Goal: Task Accomplishment & Management: Manage account settings

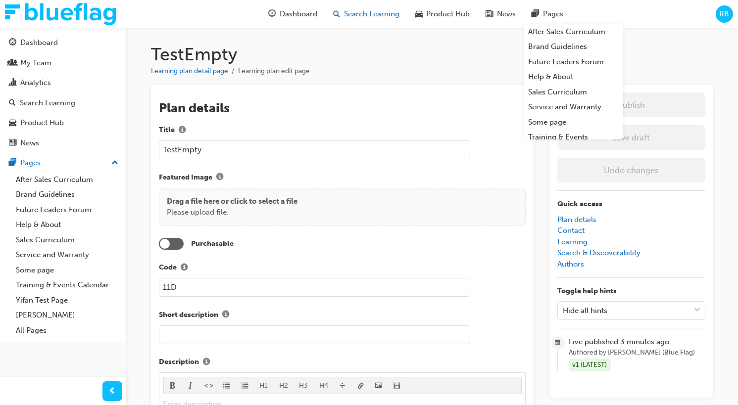
click at [355, 17] on span "Search Learning" at bounding box center [371, 13] width 55 height 11
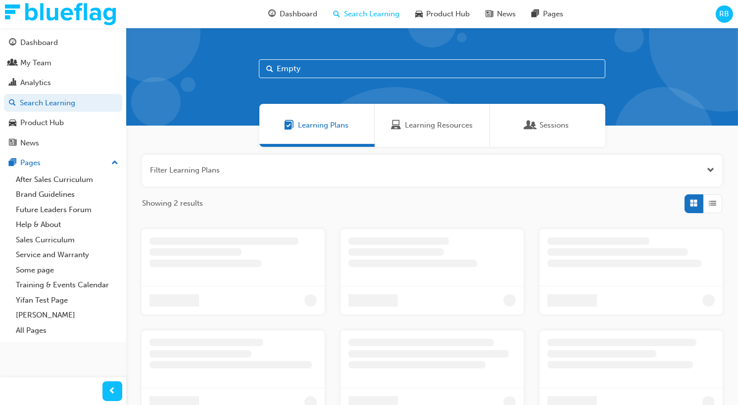
click at [638, 139] on div "Learning Plans Learning Resources Sessions" at bounding box center [432, 125] width 612 height 43
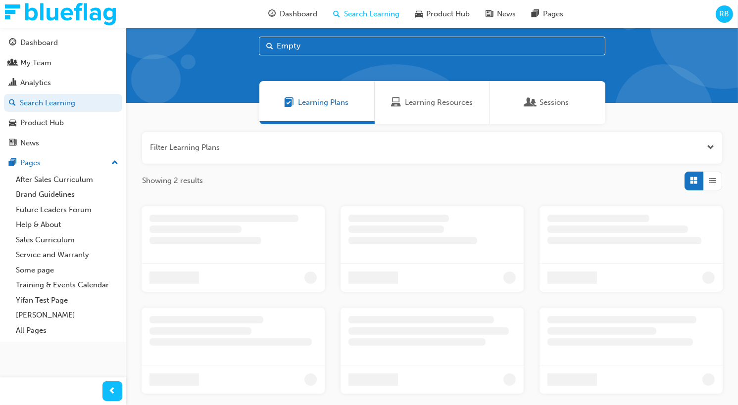
scroll to position [25, 0]
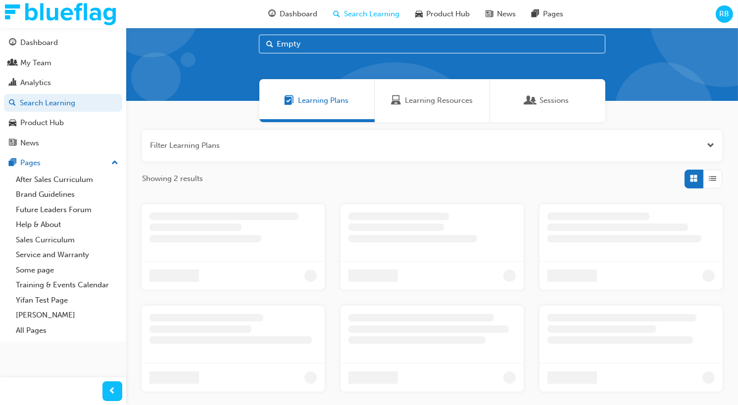
click at [358, 45] on input "Empty" at bounding box center [432, 44] width 346 height 19
drag, startPoint x: 366, startPoint y: 45, endPoint x: 254, endPoint y: 45, distance: 111.4
click at [254, 45] on div "Empty" at bounding box center [432, 52] width 612 height 98
click at [348, 161] on div "Filter Learning Plans Showing 56 results" at bounding box center [432, 159] width 580 height 58
click at [355, 169] on div "Filter Learning Plans Showing 56 results" at bounding box center [432, 159] width 580 height 58
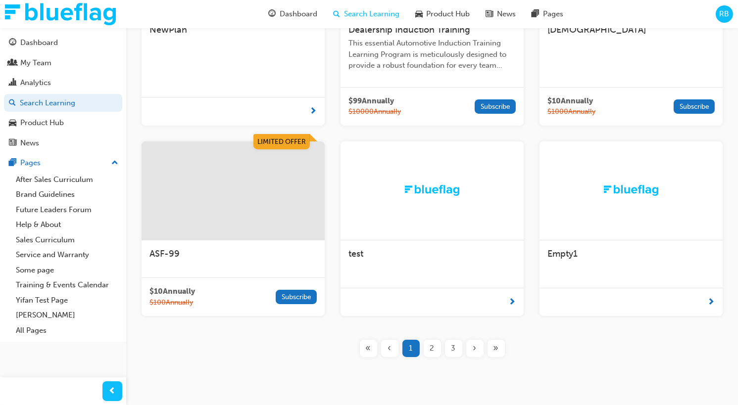
scroll to position [319, 0]
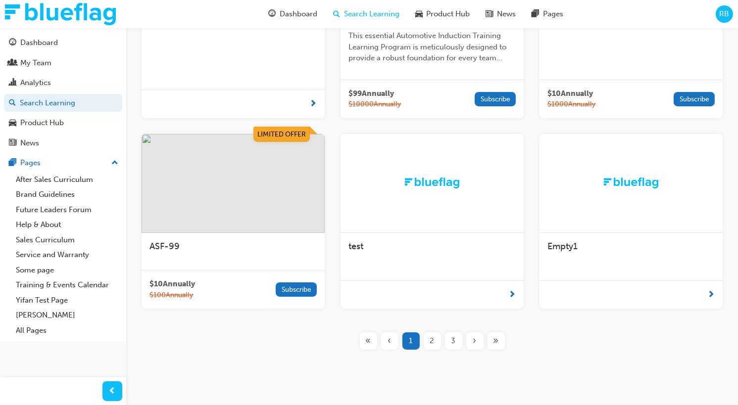
click at [452, 261] on div "test" at bounding box center [432, 252] width 183 height 38
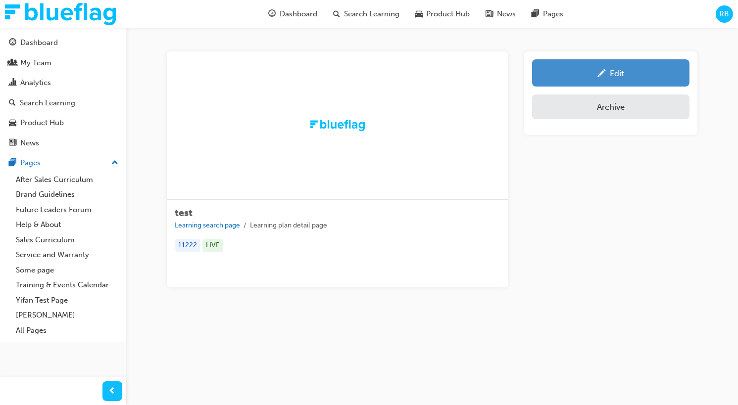
click at [606, 77] on div "Edit" at bounding box center [610, 73] width 143 height 12
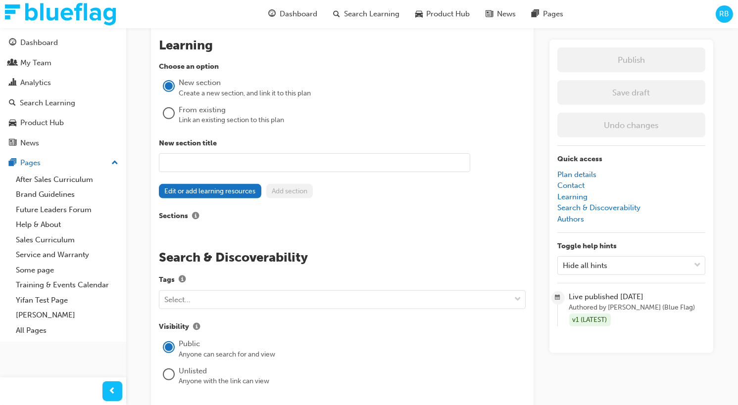
scroll to position [740, 0]
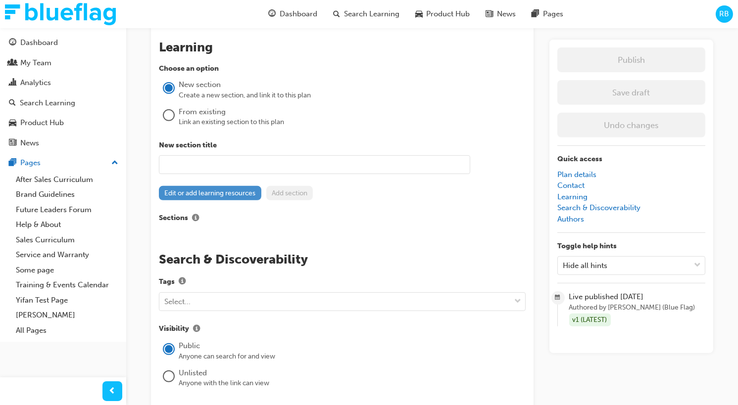
click at [241, 190] on button "Edit or add learning resources" at bounding box center [210, 193] width 102 height 14
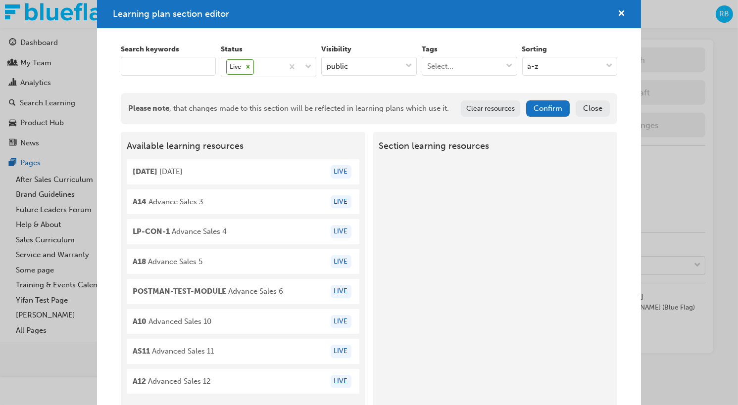
click at [274, 184] on div "Available learning resources [DATE] november LIVE A14 Advance Sales 3 LIVE LP-C…" at bounding box center [243, 270] width 244 height 276
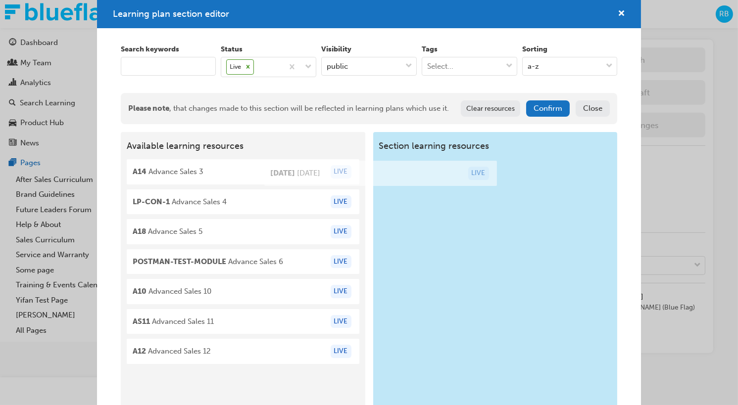
drag, startPoint x: 271, startPoint y: 178, endPoint x: 454, endPoint y: 178, distance: 183.1
click at [454, 178] on div "Available learning resources [DATE] november LIVE A14 Advance Sales 3 LIVE LP-C…" at bounding box center [369, 270] width 497 height 276
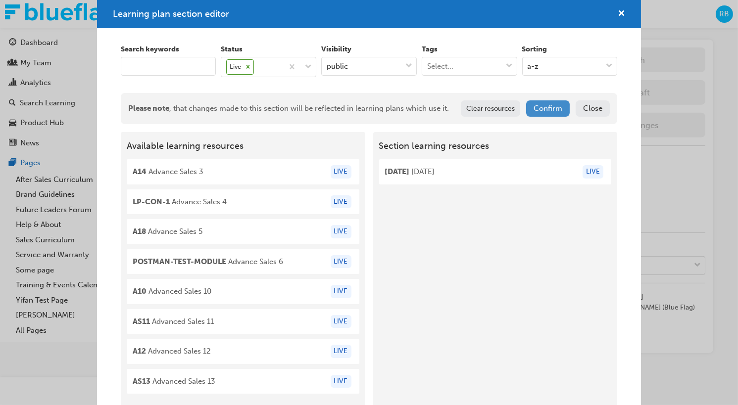
click at [547, 107] on button "Confirm" at bounding box center [548, 108] width 44 height 16
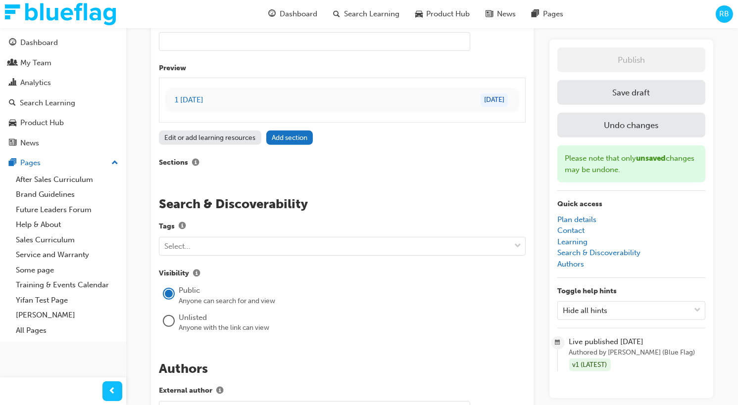
scroll to position [878, 0]
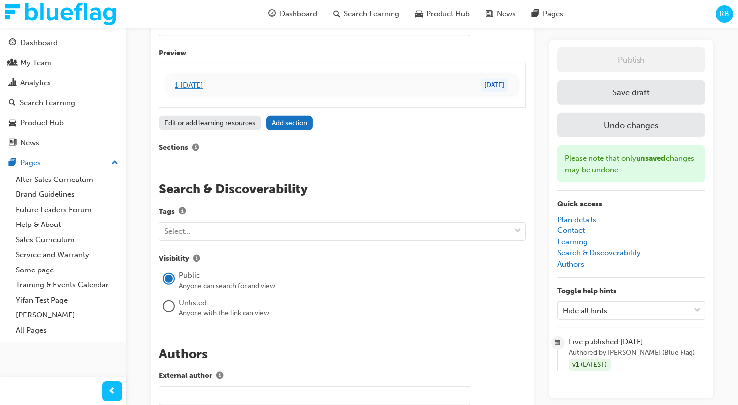
click at [203, 83] on link "1 [DATE]" at bounding box center [189, 85] width 29 height 9
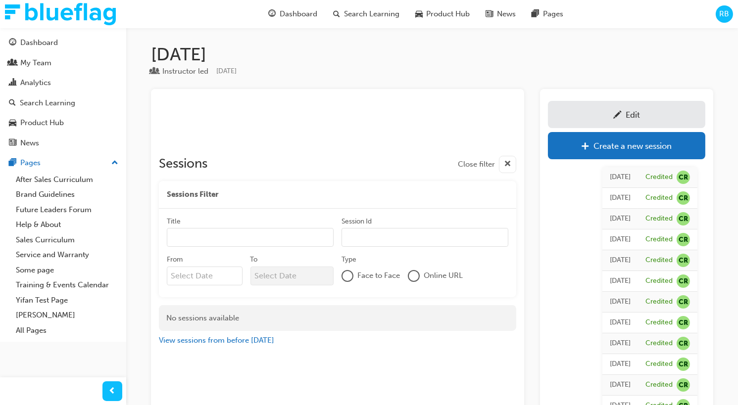
click at [573, 115] on div "Edit" at bounding box center [626, 114] width 143 height 12
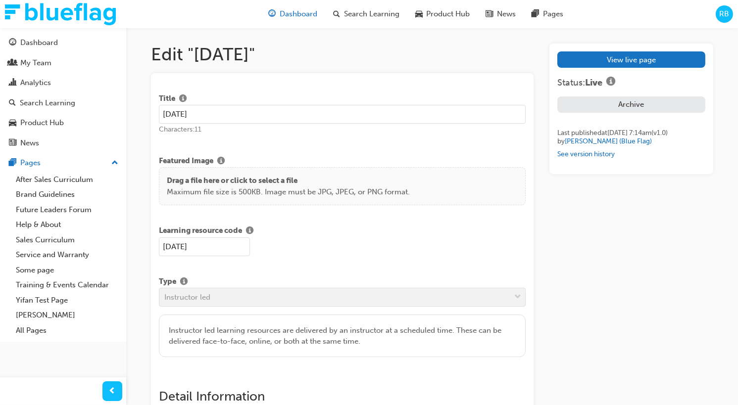
click at [294, 17] on span "Dashboard" at bounding box center [299, 13] width 38 height 11
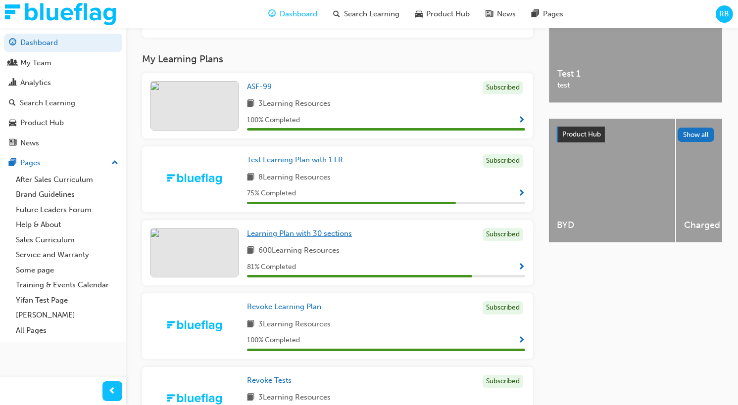
scroll to position [280, 0]
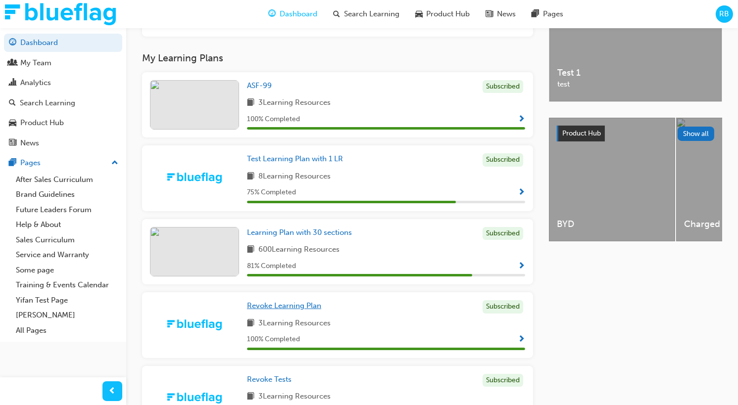
click at [277, 308] on span "Revoke Learning Plan" at bounding box center [284, 305] width 74 height 9
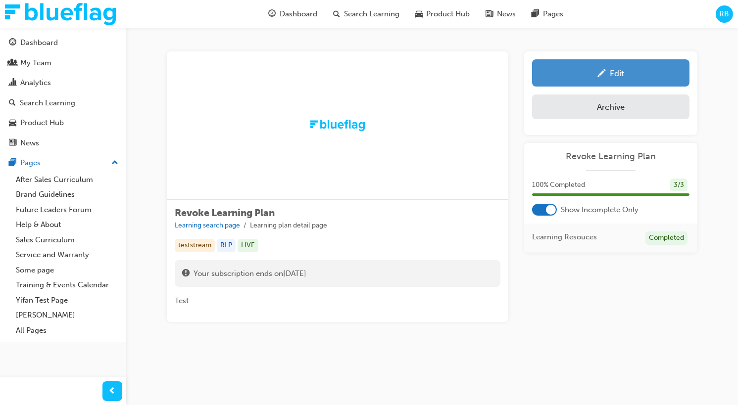
click at [556, 74] on div "Edit" at bounding box center [610, 73] width 143 height 12
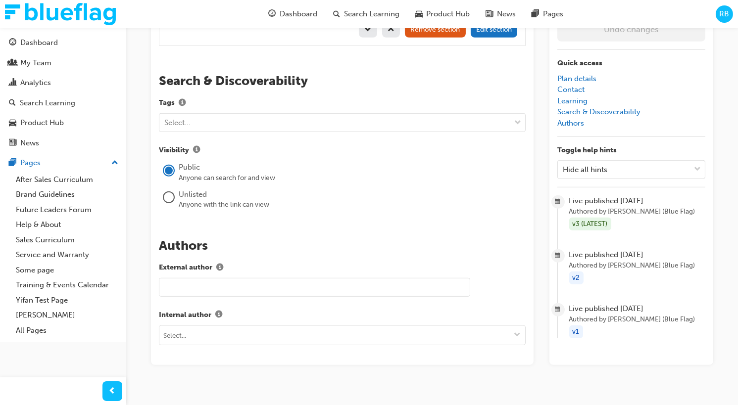
scroll to position [1189, 0]
